Goal: Task Accomplishment & Management: Manage account settings

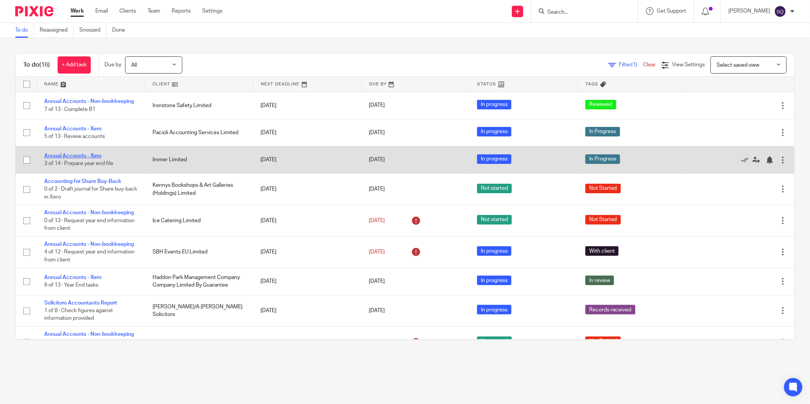
click at [92, 154] on link "Annual Accounts - Xero" at bounding box center [72, 155] width 57 height 5
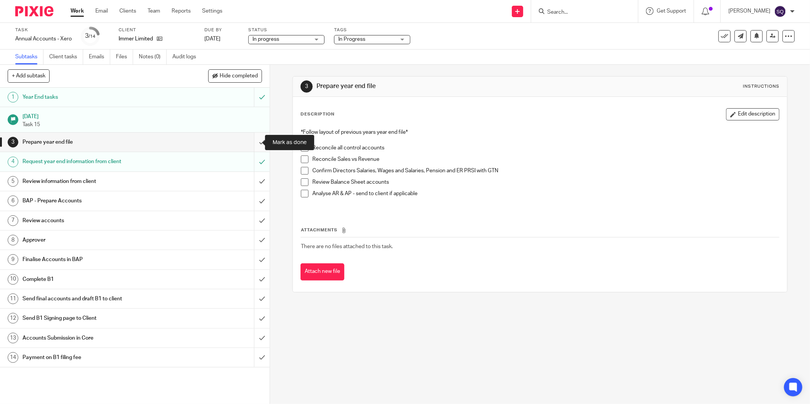
click at [256, 142] on input "submit" at bounding box center [135, 142] width 270 height 19
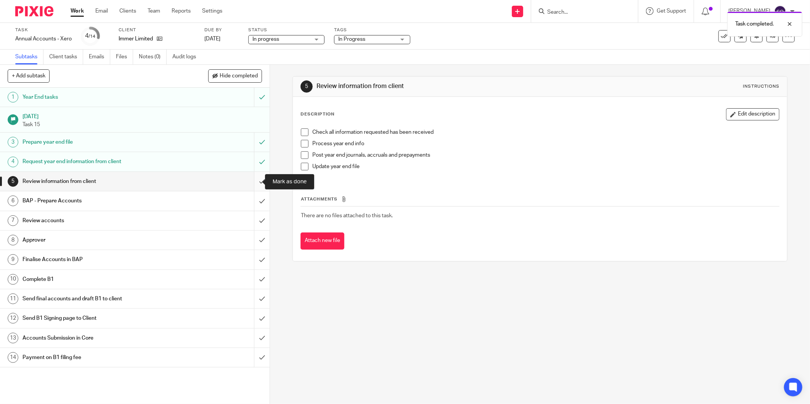
click at [256, 180] on input "submit" at bounding box center [135, 181] width 270 height 19
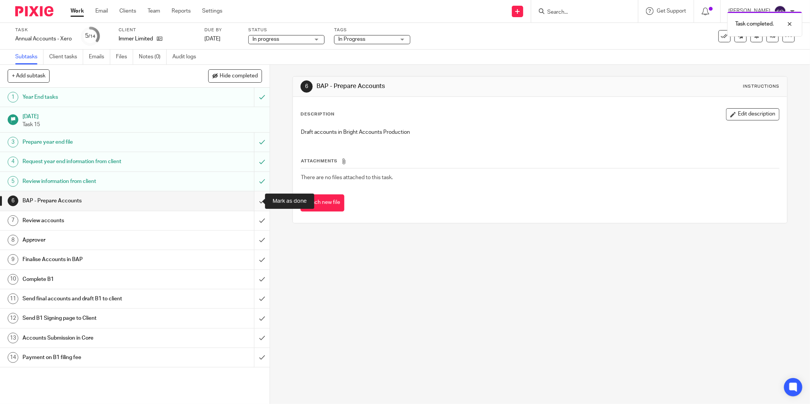
click at [252, 201] on input "submit" at bounding box center [135, 200] width 270 height 19
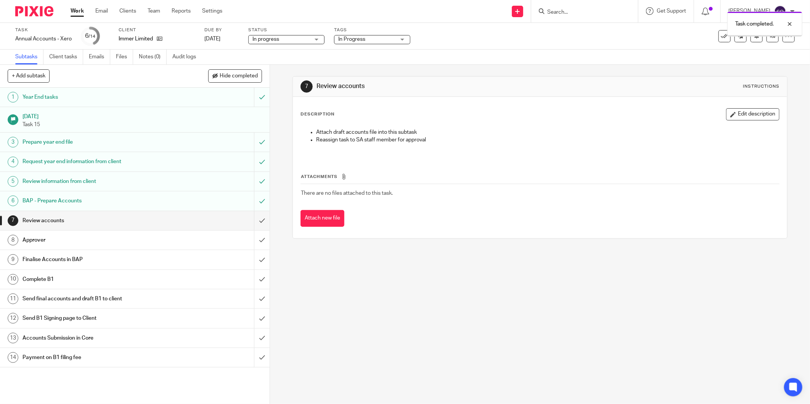
click at [316, 40] on div "In progress In progress" at bounding box center [286, 39] width 76 height 9
click at [363, 41] on span "In Progress" at bounding box center [351, 39] width 27 height 5
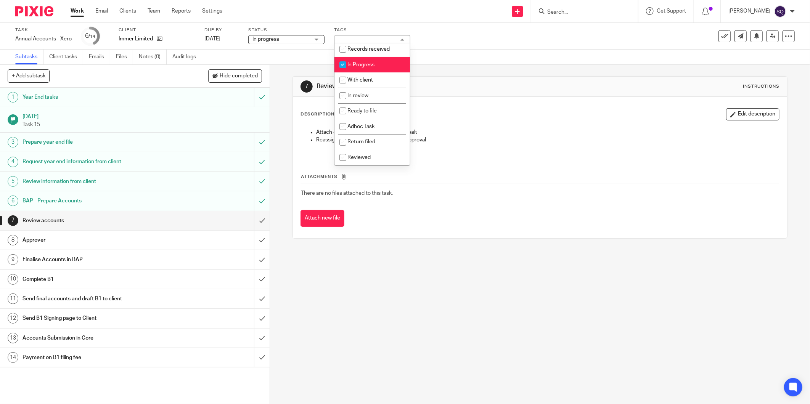
scroll to position [33, 0]
click at [342, 73] on input "checkbox" at bounding box center [343, 65] width 14 height 14
checkbox input "false"
click at [342, 104] on input "checkbox" at bounding box center [343, 96] width 14 height 14
checkbox input "true"
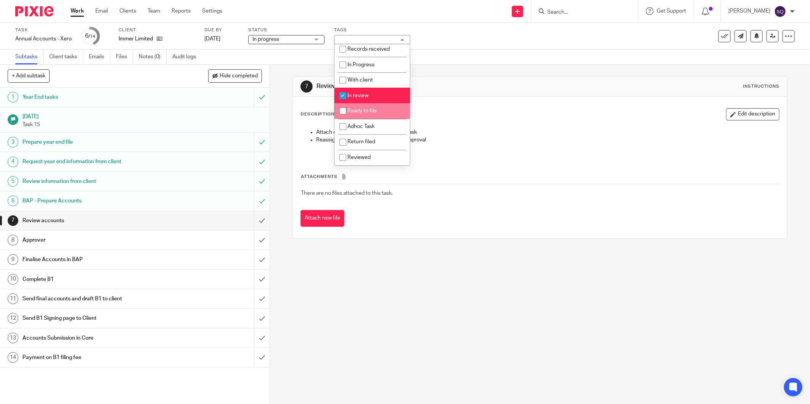
scroll to position [43, 0]
click at [382, 272] on div "7 Review accounts Instructions Description Edit description Attach draft accoun…" at bounding box center [540, 234] width 540 height 339
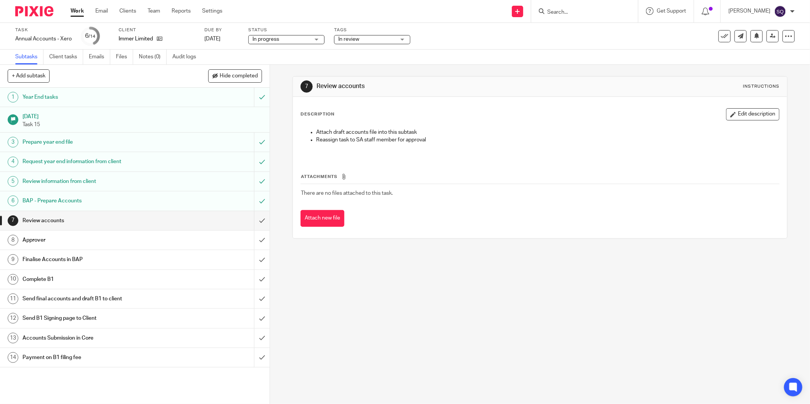
click at [305, 219] on button "Attach new file" at bounding box center [323, 218] width 44 height 17
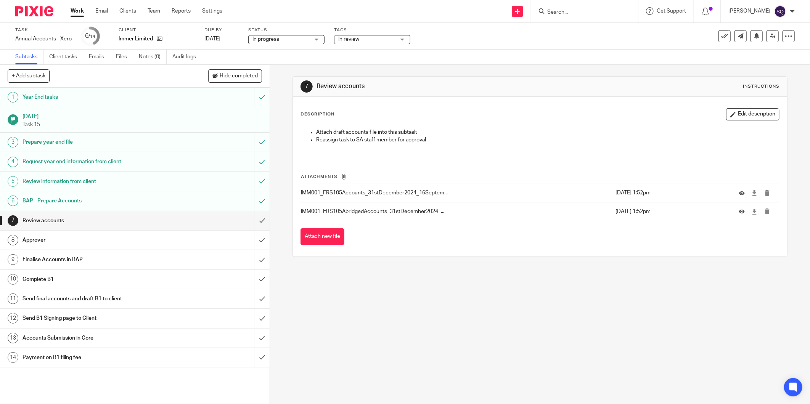
click at [474, 302] on div "7 Review accounts Instructions Description Edit description Attach draft accoun…" at bounding box center [540, 234] width 540 height 339
click at [770, 36] on icon at bounding box center [773, 36] width 6 height 6
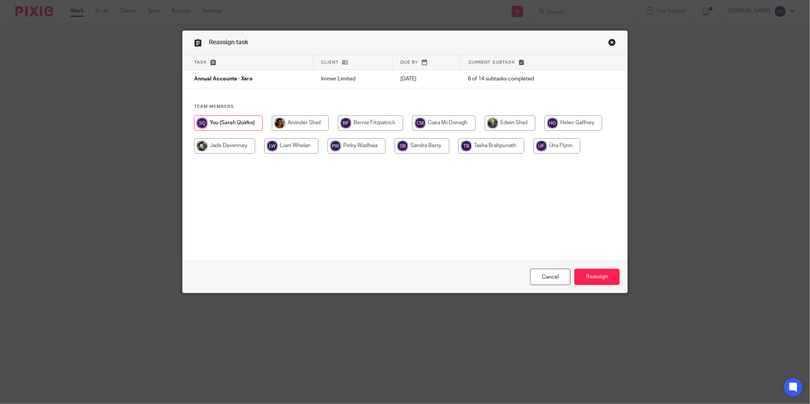
click at [284, 121] on input "radio" at bounding box center [300, 123] width 57 height 15
radio input "true"
click at [593, 280] on input "Reassign" at bounding box center [596, 277] width 45 height 16
